Goal: Task Accomplishment & Management: Manage account settings

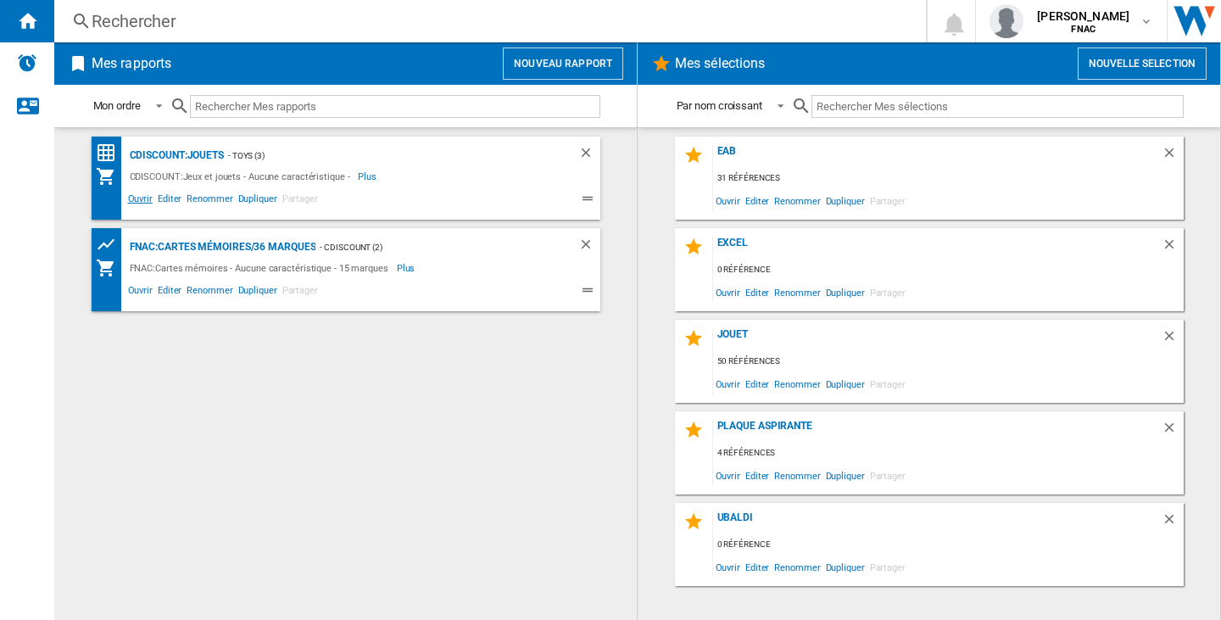
click at [136, 202] on span "Ouvrir" at bounding box center [140, 201] width 30 height 20
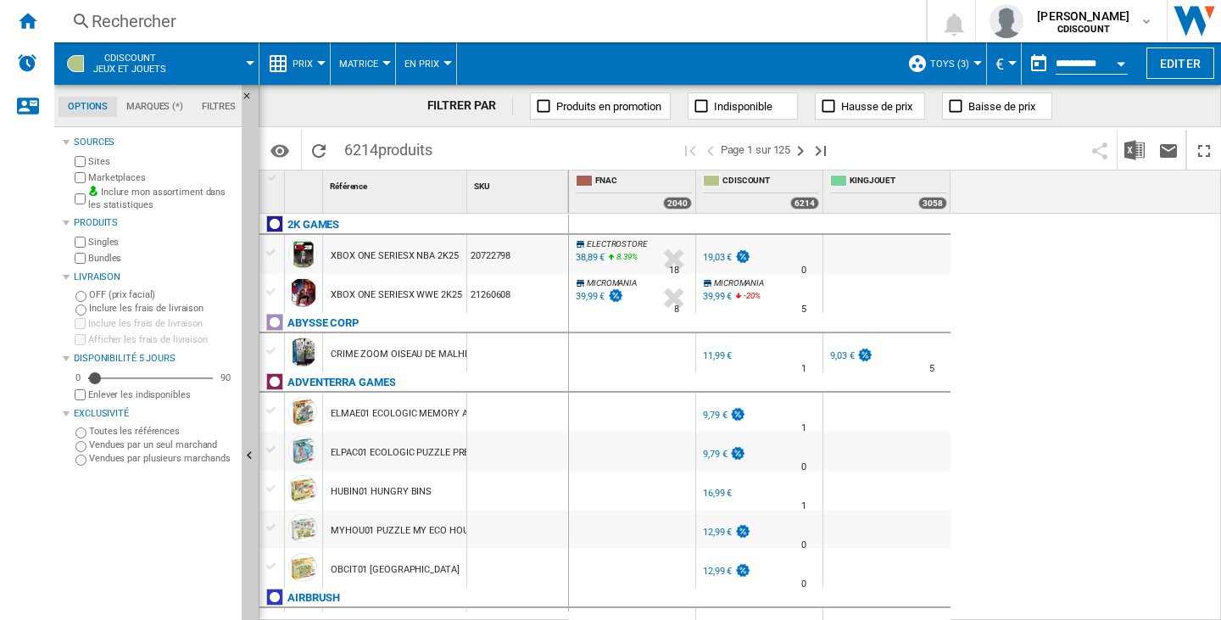
click at [353, 257] on div "XBOX ONE SERIESX NBA 2K25" at bounding box center [395, 256] width 128 height 39
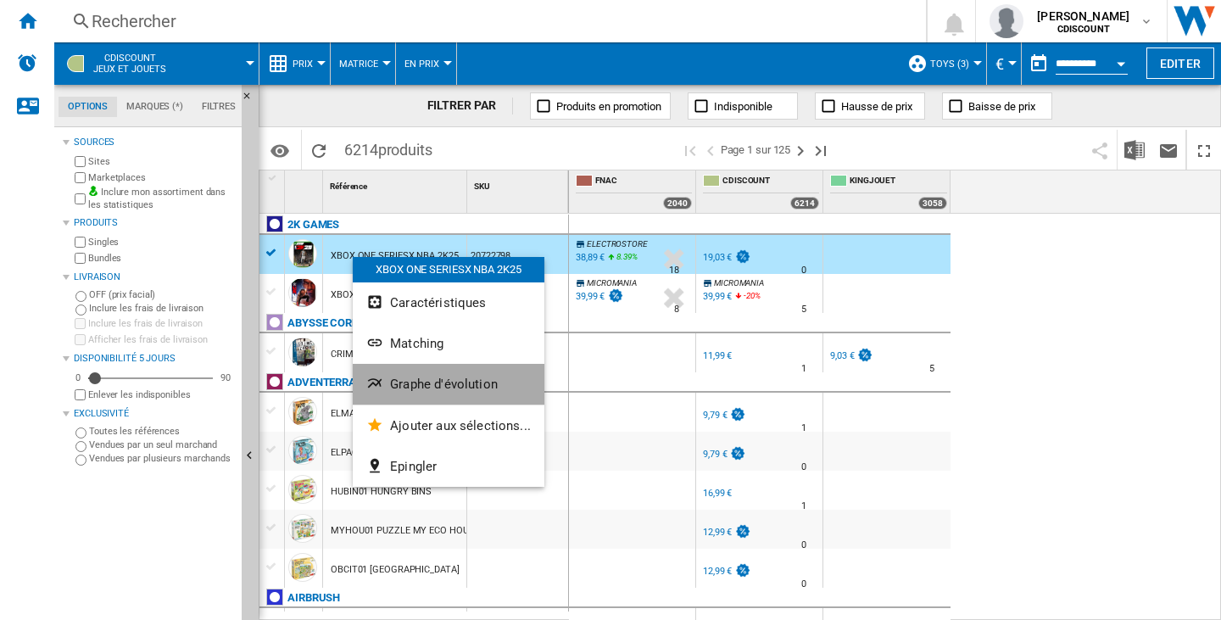
click at [469, 384] on span "Graphe d'évolution" at bounding box center [444, 383] width 108 height 15
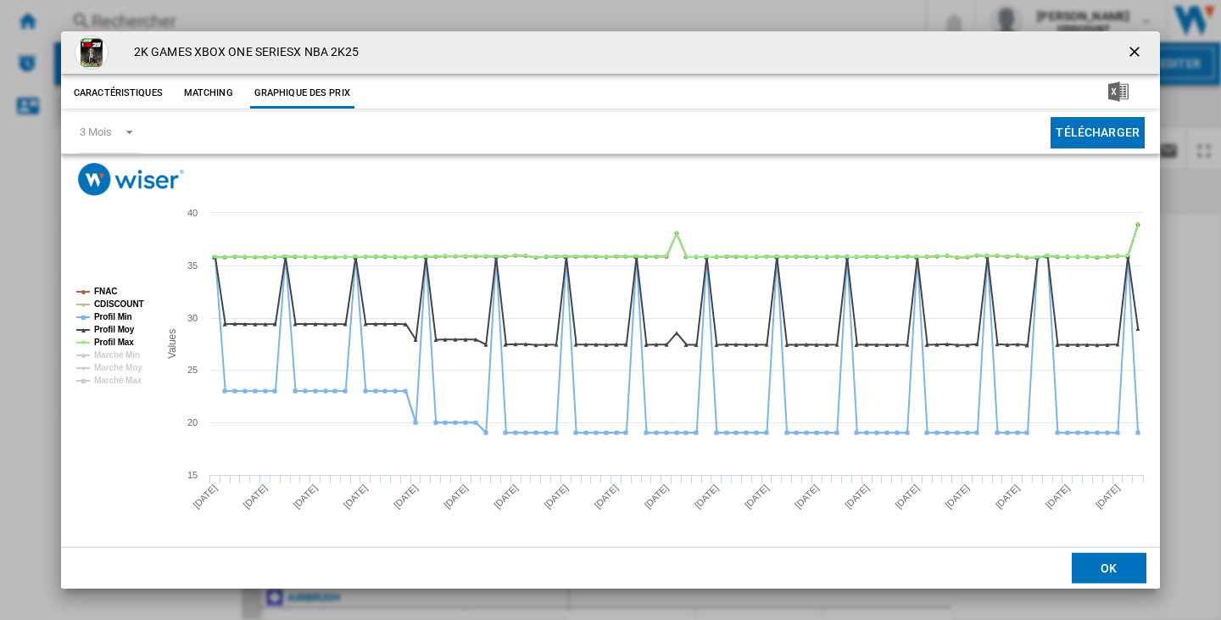
click at [1125, 50] on button "Product popup" at bounding box center [1136, 53] width 34 height 34
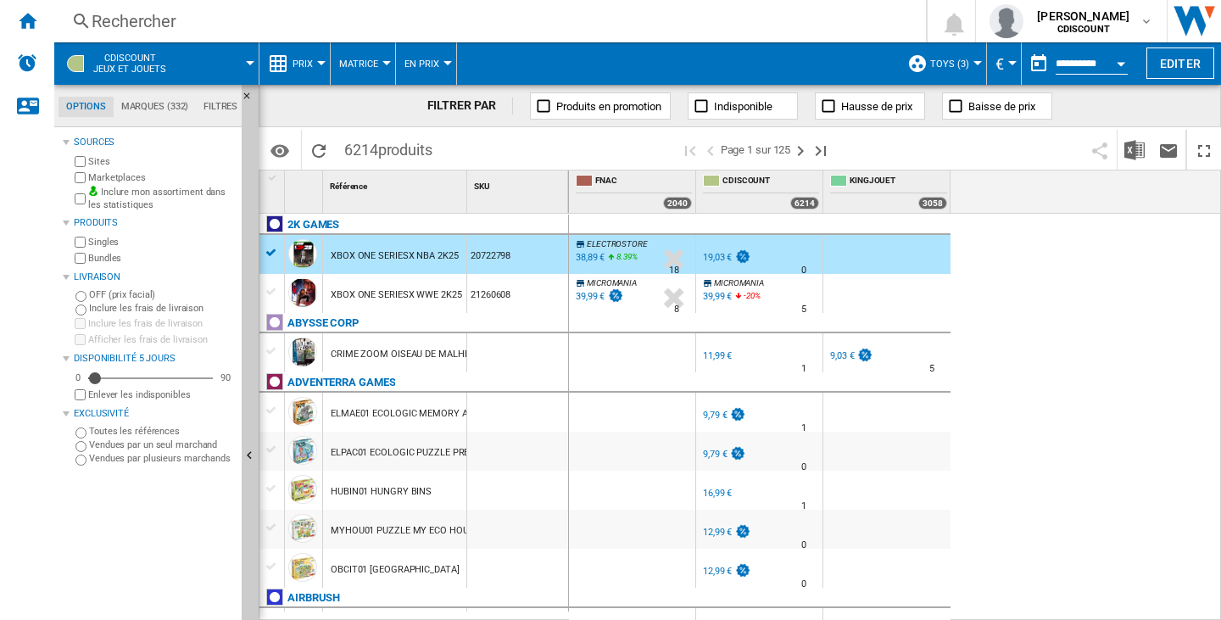
click at [953, 64] on span "Toys (3)" at bounding box center [949, 64] width 39 height 11
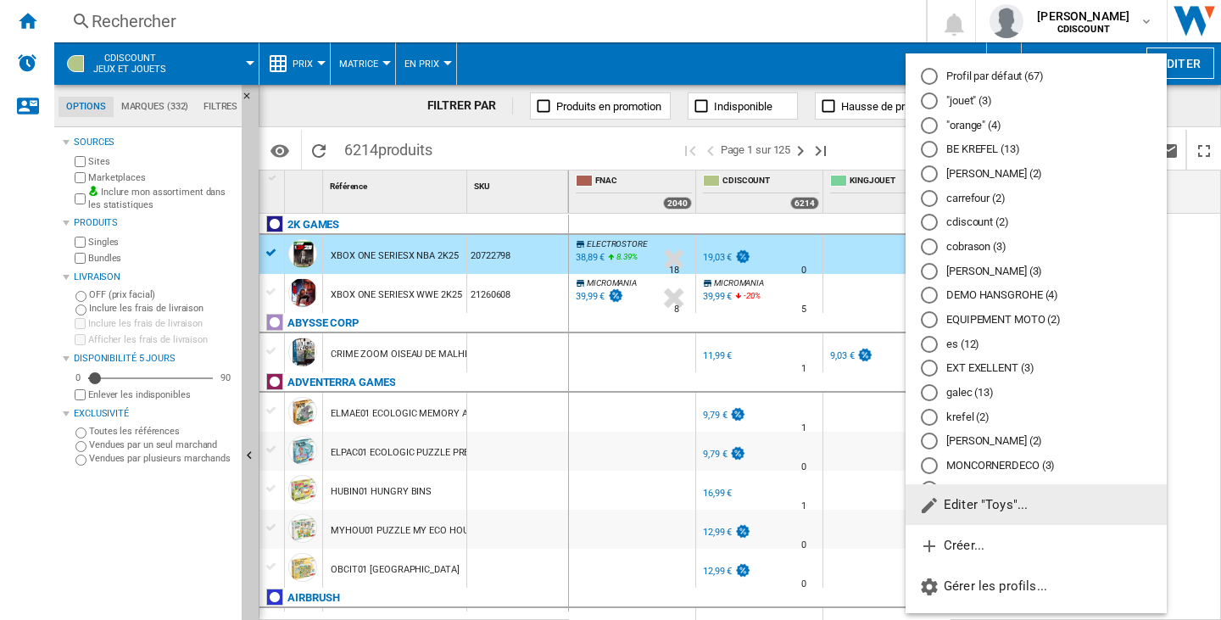
click at [966, 510] on span "Editer "Toys"..." at bounding box center [973, 504] width 109 height 15
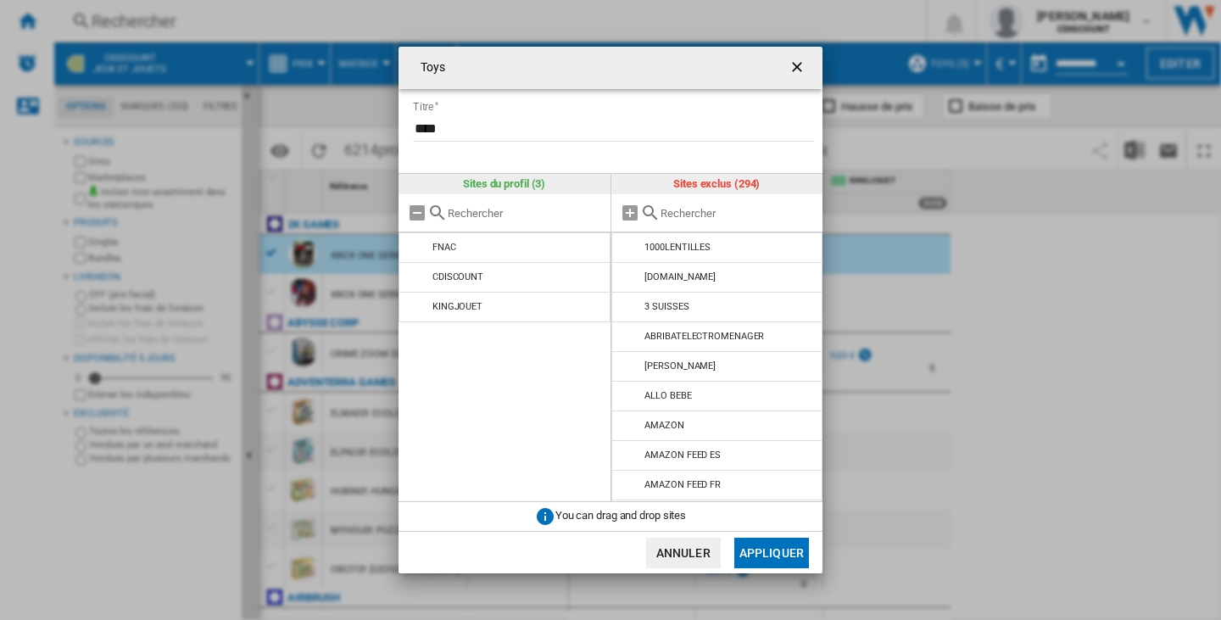
click at [693, 220] on div at bounding box center [717, 213] width 212 height 38
click at [694, 214] on input "text" at bounding box center [737, 213] width 154 height 13
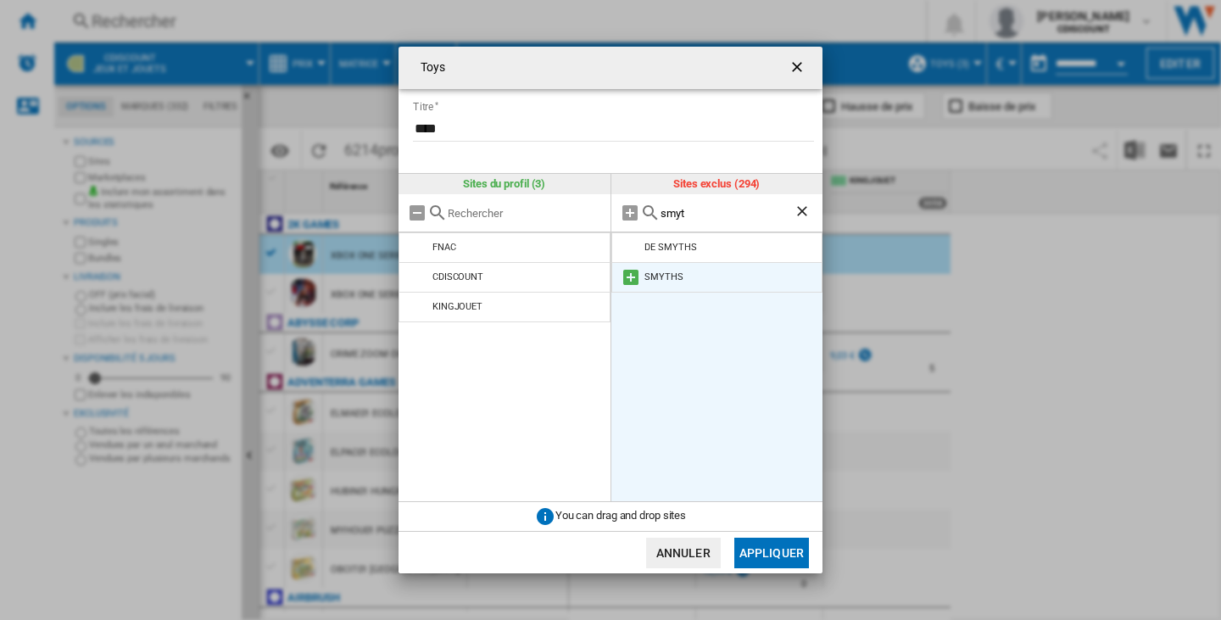
type input "smyt"
click at [632, 282] on md-icon at bounding box center [631, 277] width 20 height 20
click at [772, 549] on button "Appliquer" at bounding box center [771, 553] width 75 height 31
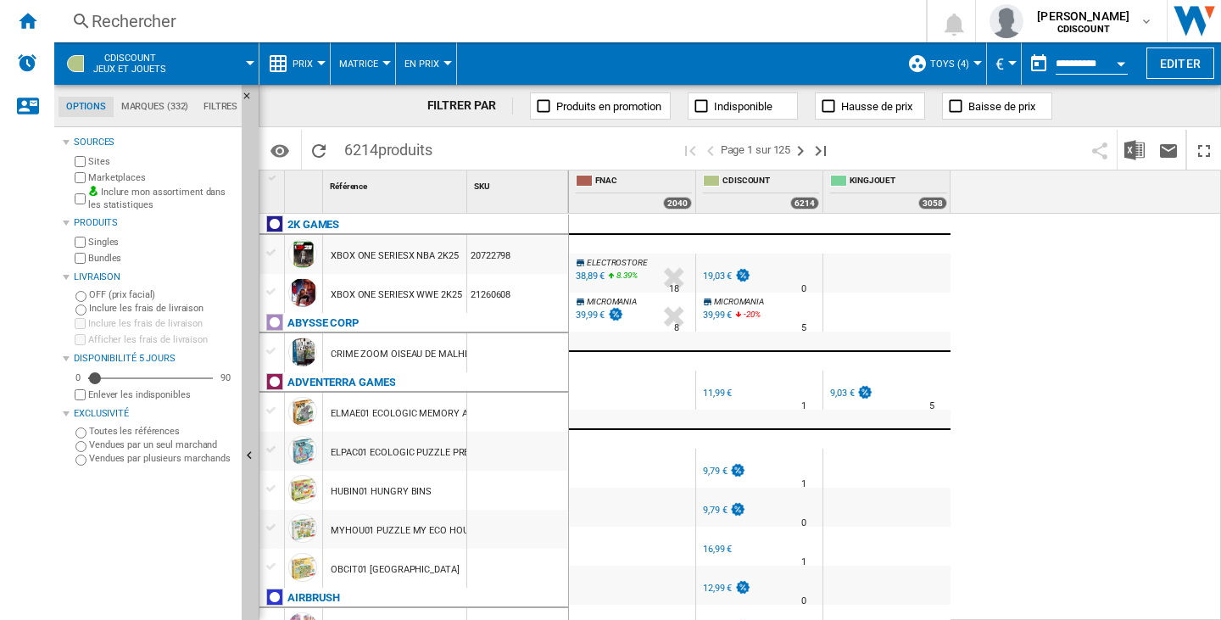
click at [198, 377] on div "Disponibilité" at bounding box center [150, 378] width 125 height 2
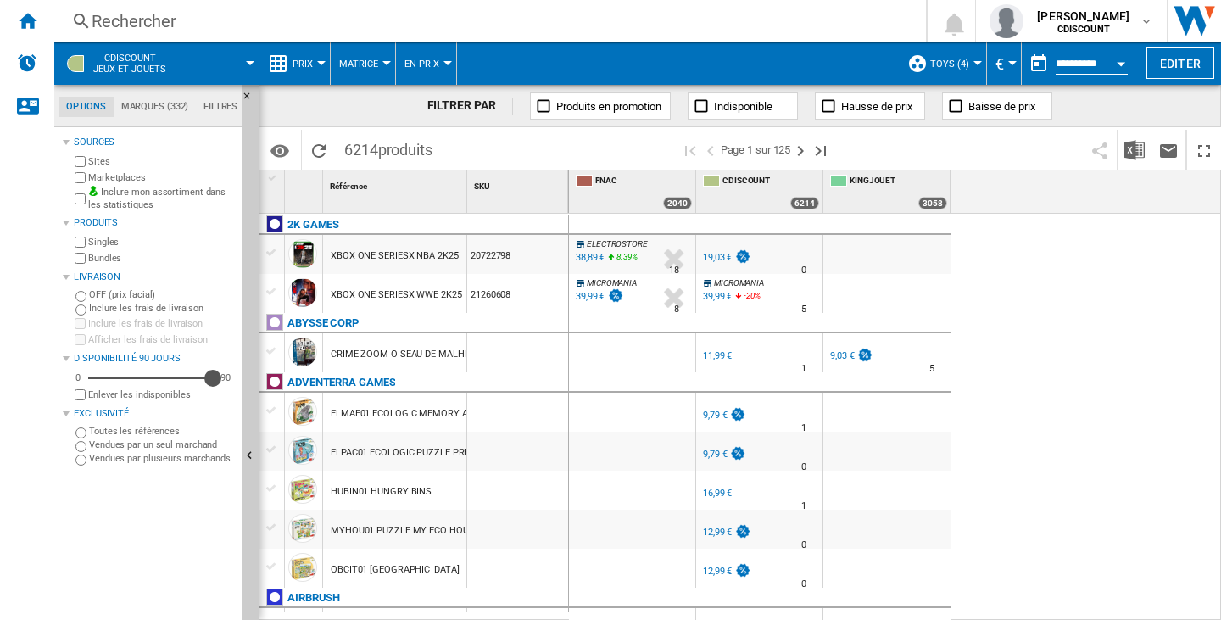
drag, startPoint x: 198, startPoint y: 377, endPoint x: 217, endPoint y: 375, distance: 18.8
click at [217, 375] on div "Disponibilité" at bounding box center [212, 378] width 17 height 17
click at [824, 162] on button "Dernière page" at bounding box center [821, 150] width 20 height 40
click at [1071, 26] on b "CDISCOUNT" at bounding box center [1083, 29] width 53 height 11
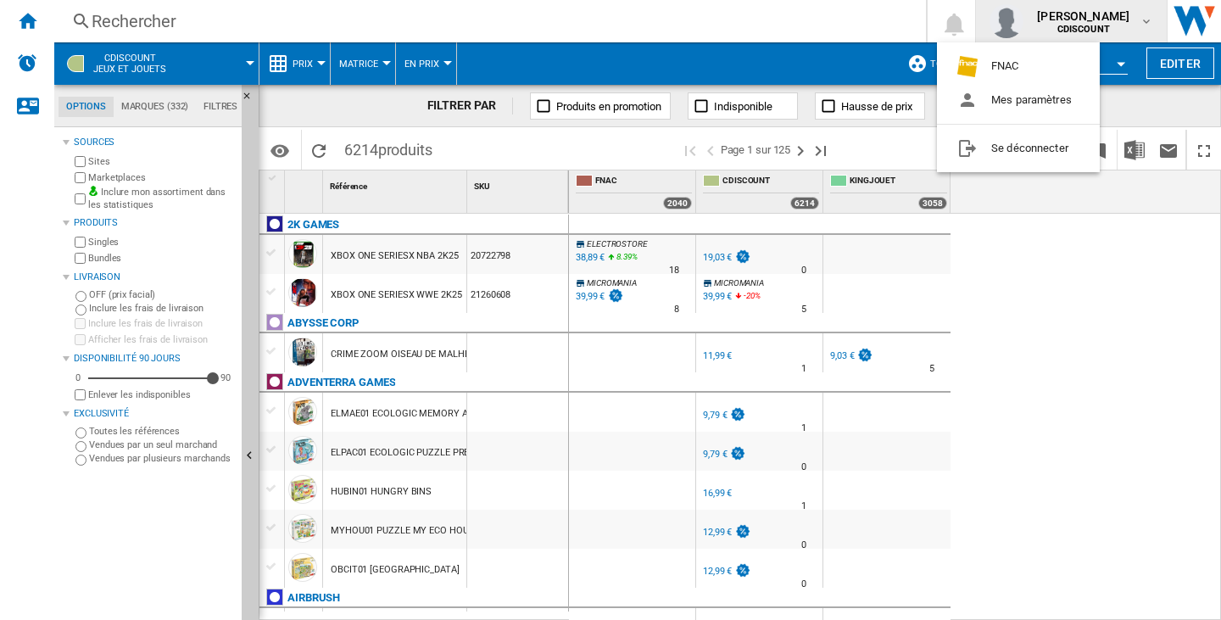
click at [1071, 26] on md-backdrop at bounding box center [610, 310] width 1221 height 620
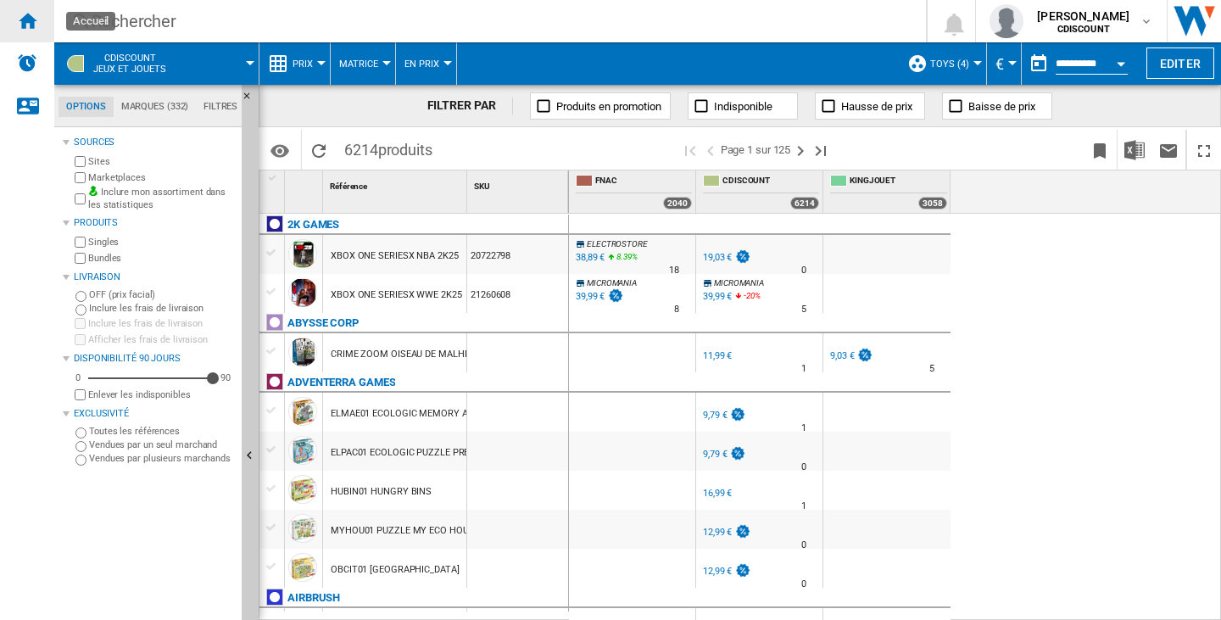
click at [13, 20] on div "Accueil" at bounding box center [27, 21] width 54 height 42
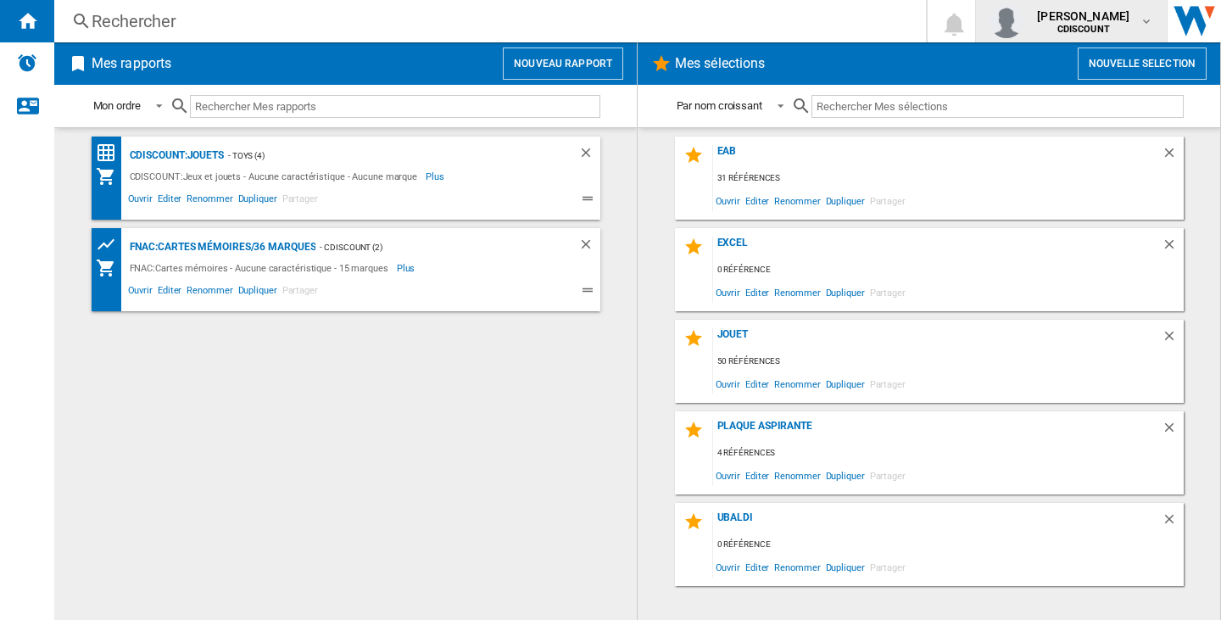
click at [1101, 32] on span "CDISCOUNT" at bounding box center [1083, 30] width 92 height 10
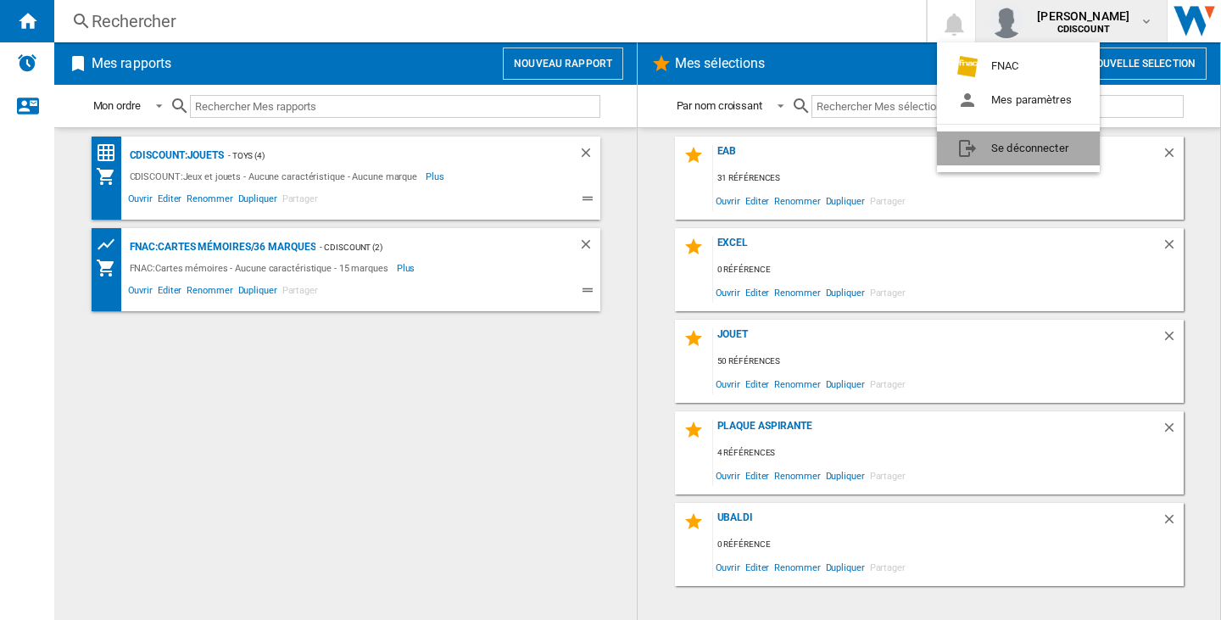
click at [1059, 146] on button "Se déconnecter" at bounding box center [1018, 148] width 163 height 34
